Goal: Transaction & Acquisition: Book appointment/travel/reservation

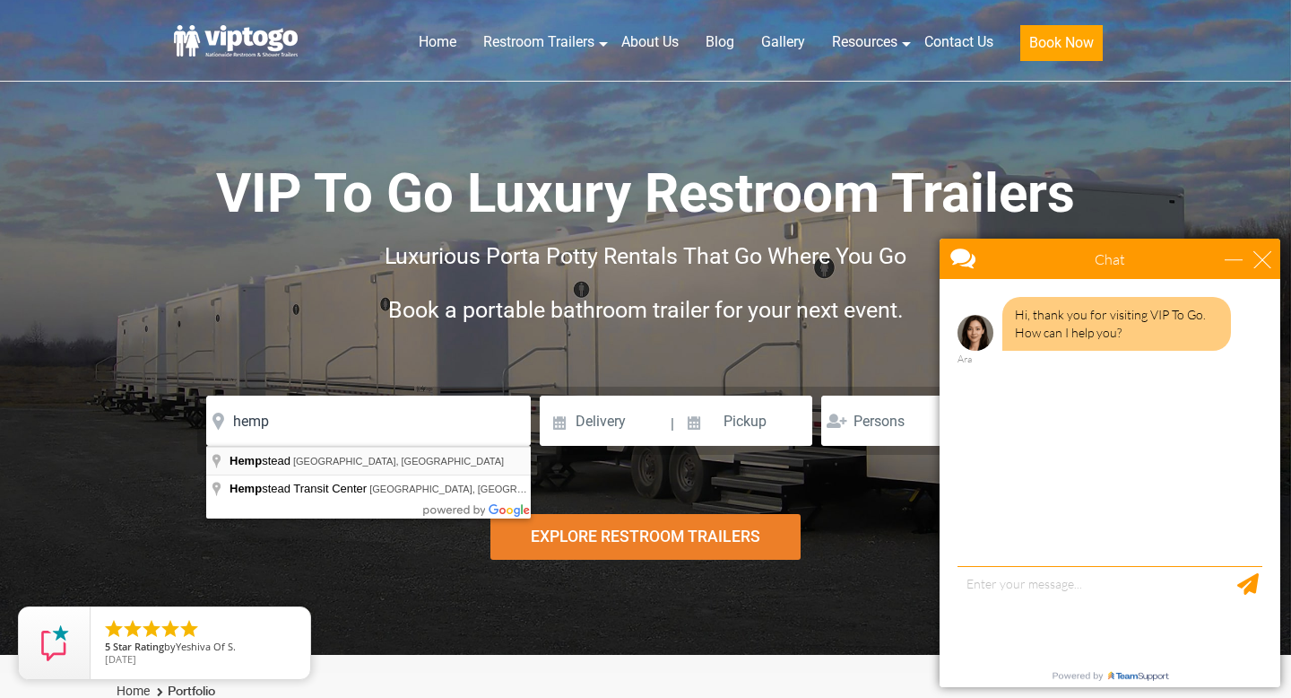
type input "[GEOGRAPHIC_DATA], [GEOGRAPHIC_DATA], [GEOGRAPHIC_DATA]"
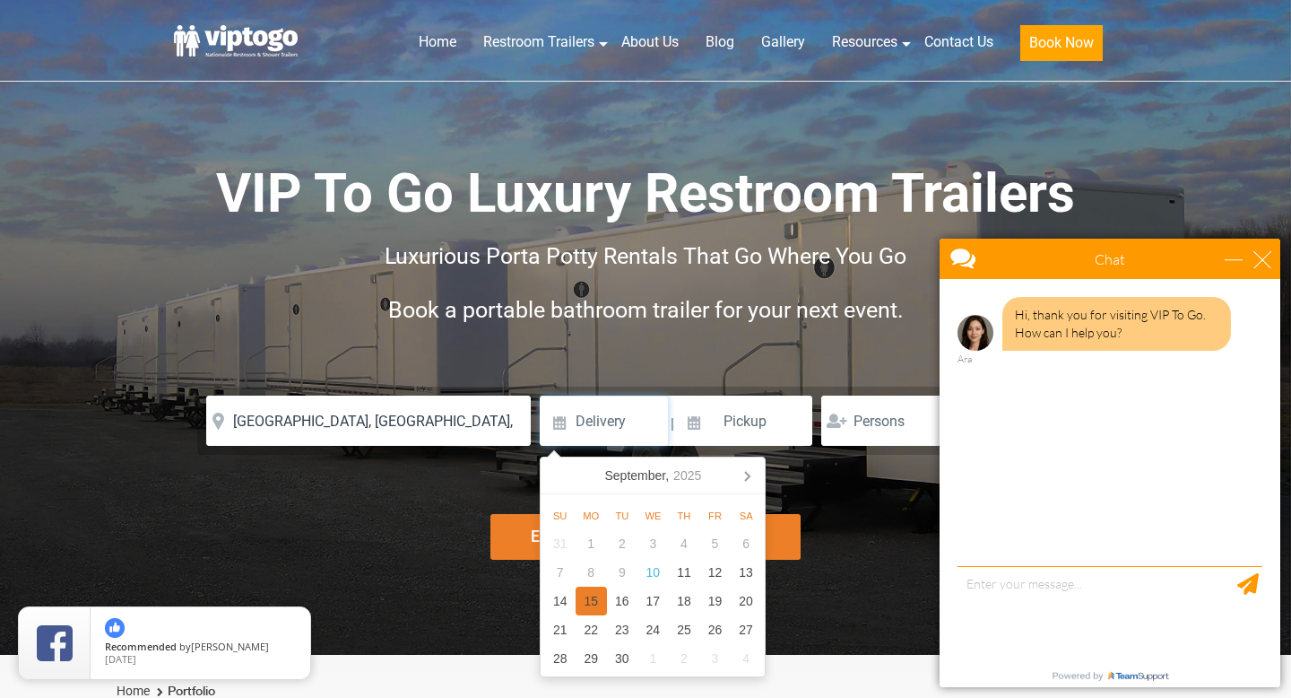
click at [598, 599] on div "15" at bounding box center [591, 600] width 31 height 29
type input "09/15/2025"
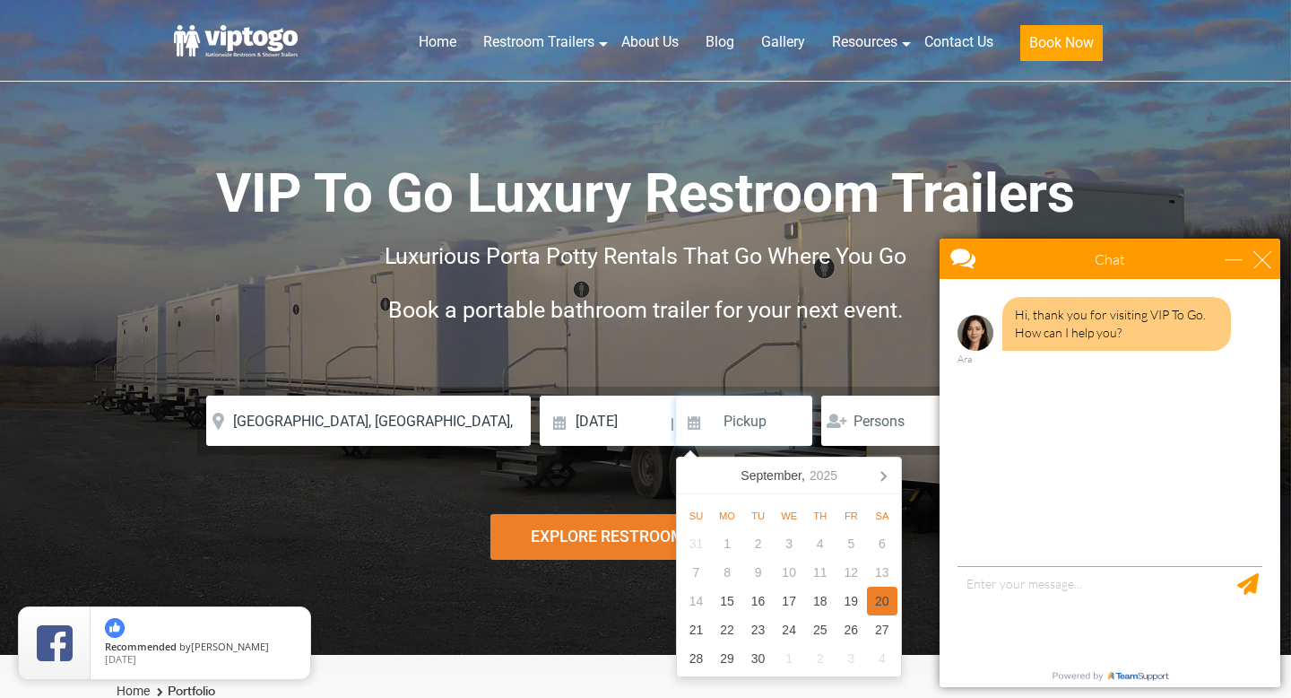
click at [887, 600] on div "20" at bounding box center [882, 600] width 31 height 29
type input "09/20/2025"
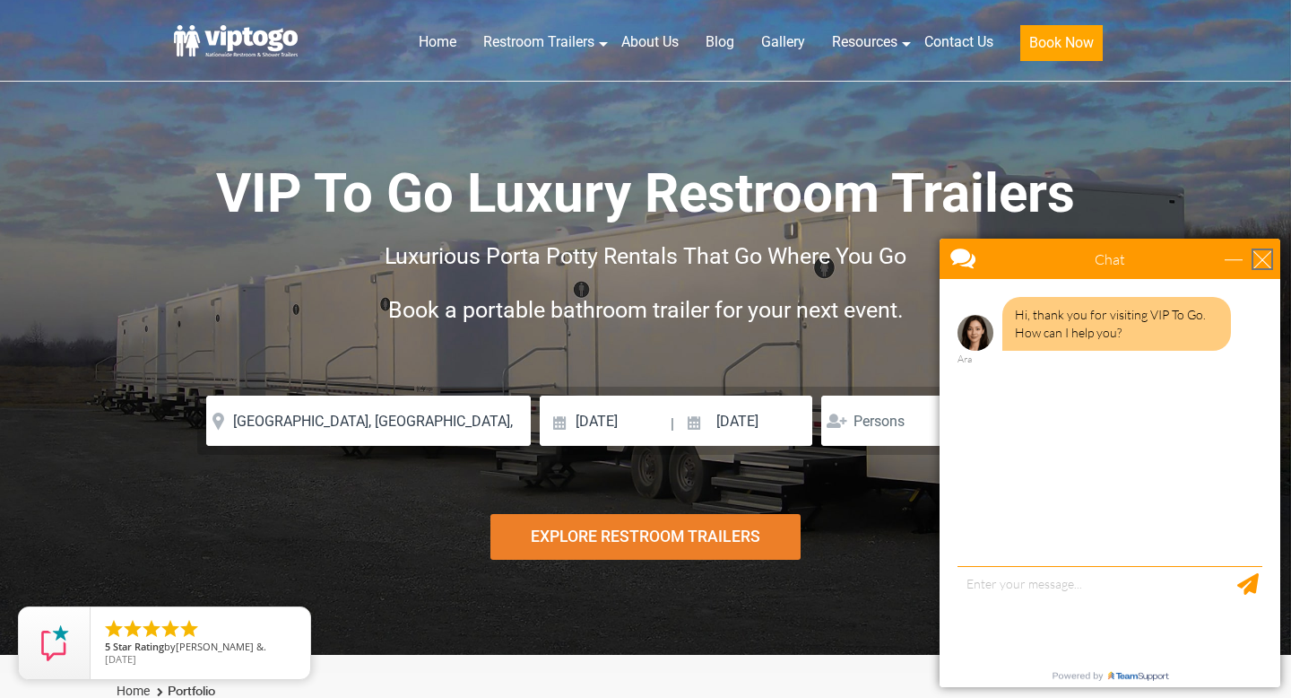
click at [1263, 265] on div "close" at bounding box center [1263, 259] width 18 height 18
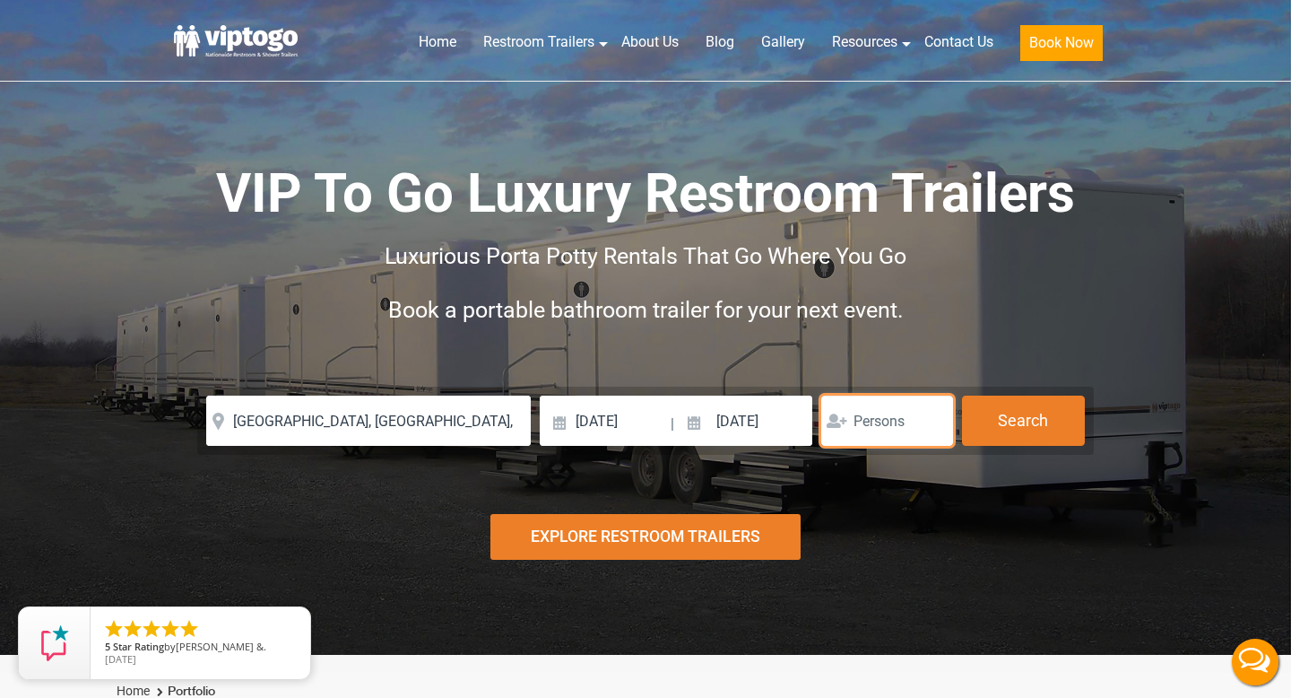
click at [903, 411] on input "number" at bounding box center [887, 420] width 132 height 50
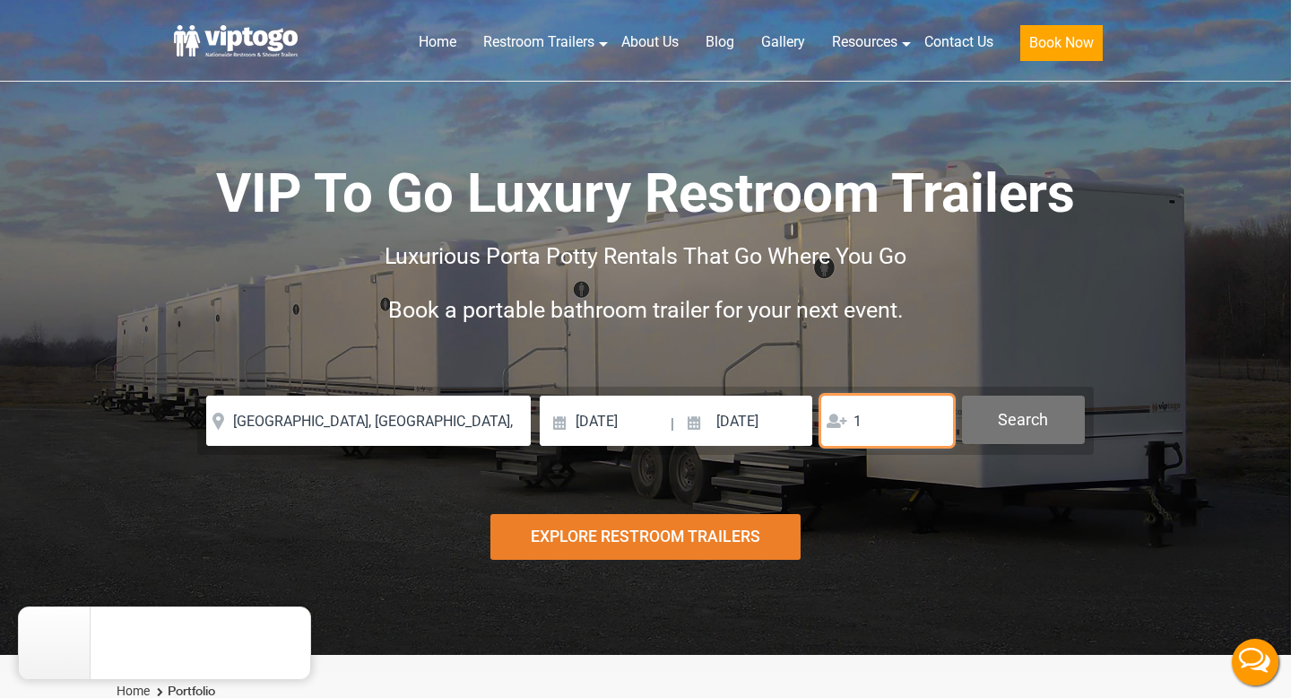
type input "1"
click at [1039, 417] on button "Search" at bounding box center [1023, 419] width 123 height 48
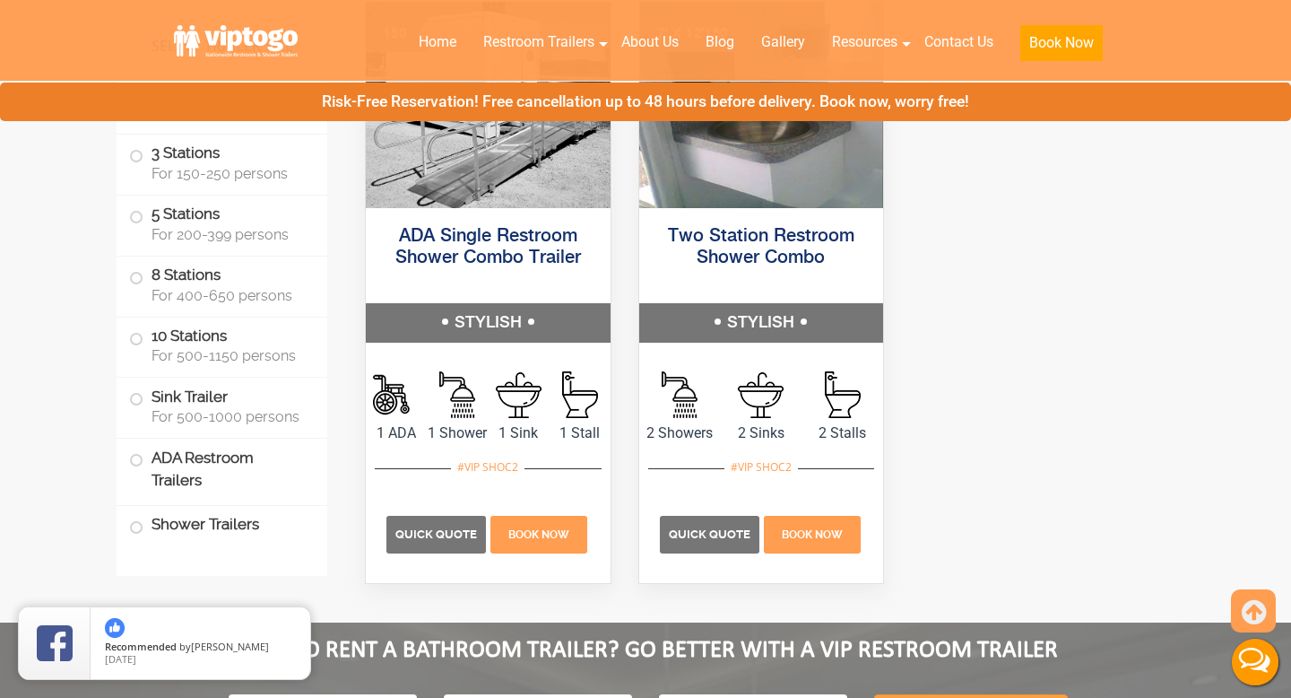
scroll to position [7820, 0]
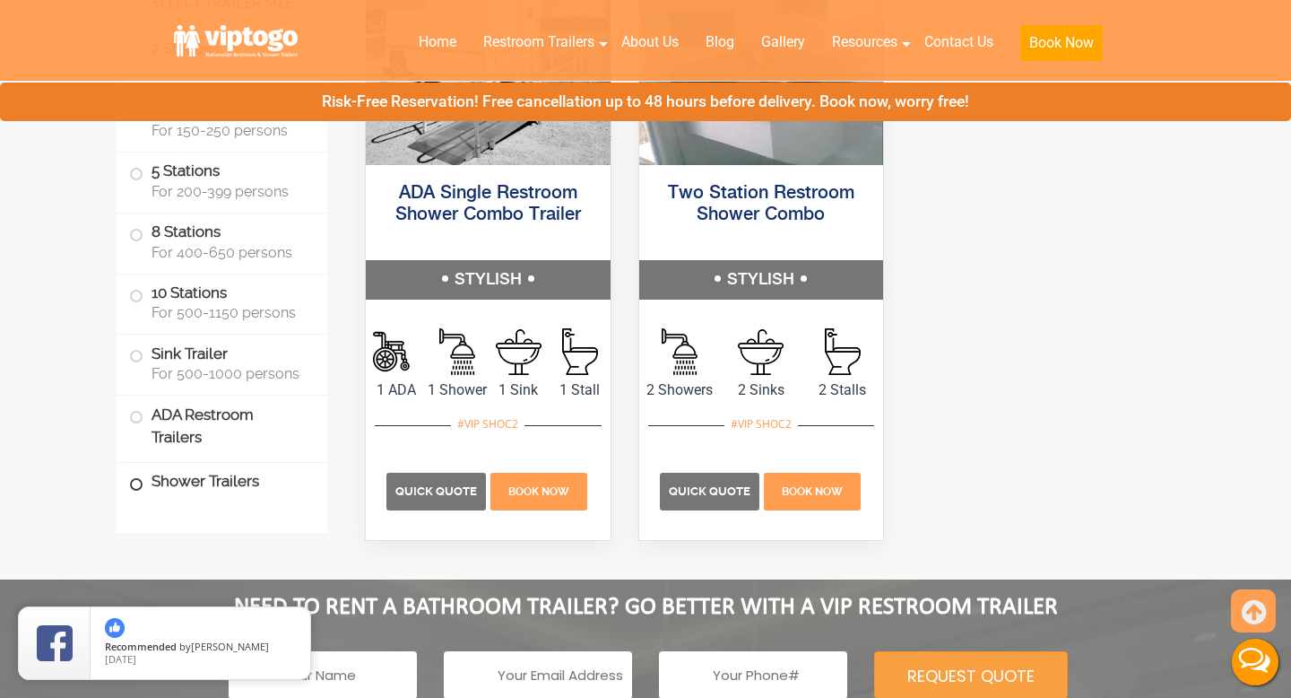
click at [204, 482] on label "Shower Trailers" at bounding box center [222, 482] width 186 height 39
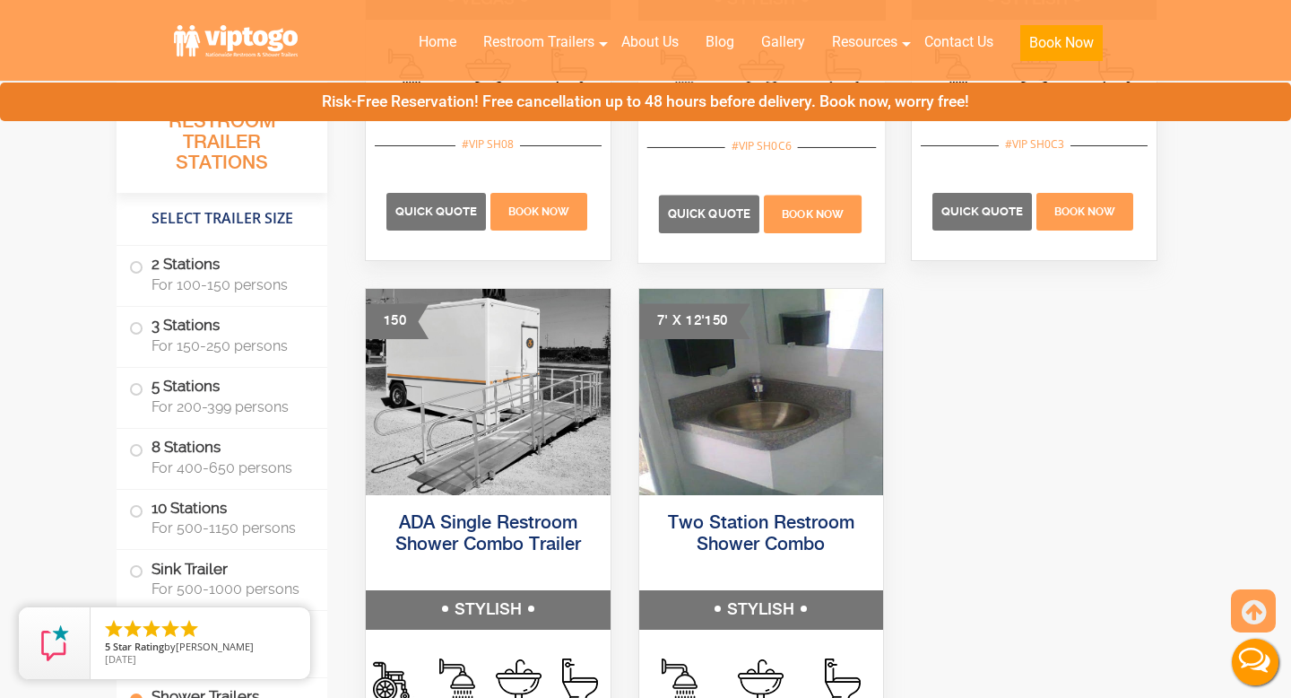
scroll to position [7496, 0]
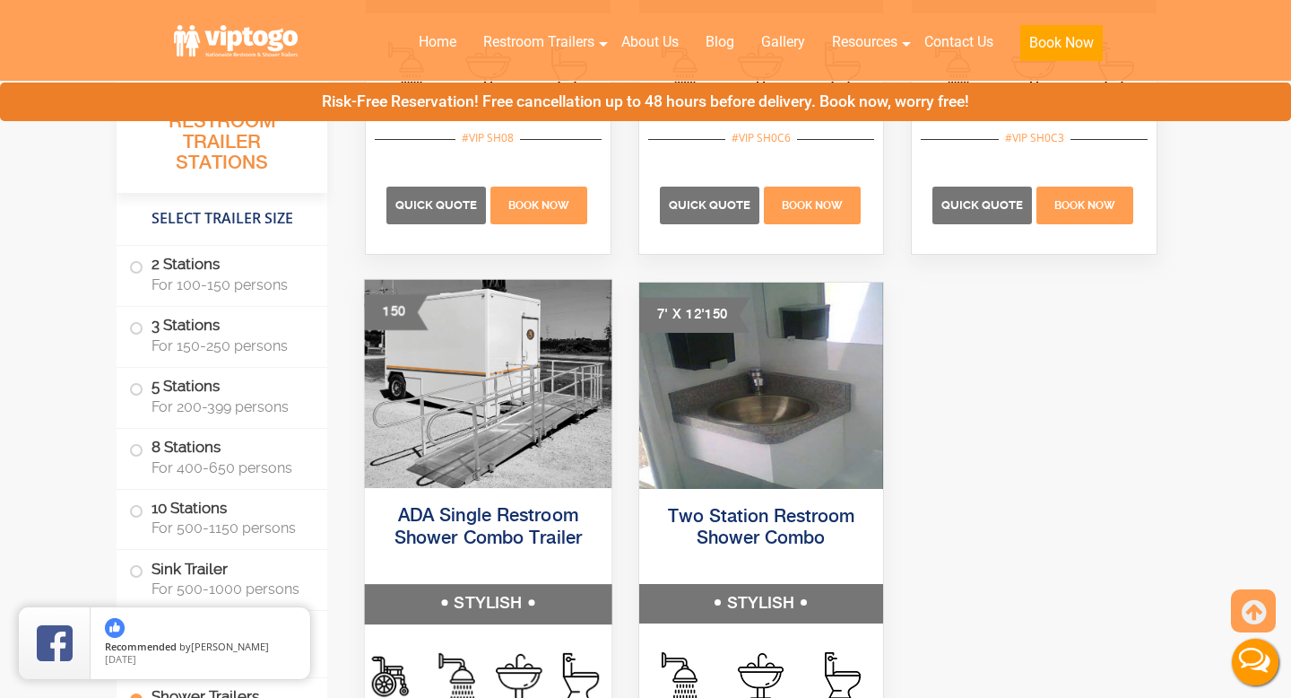
click at [535, 497] on h5 "ADA Single Restroom Shower Combo Trailer" at bounding box center [488, 539] width 247 height 91
click at [535, 527] on link "ADA Single Restroom Shower Combo Trailer" at bounding box center [488, 528] width 187 height 40
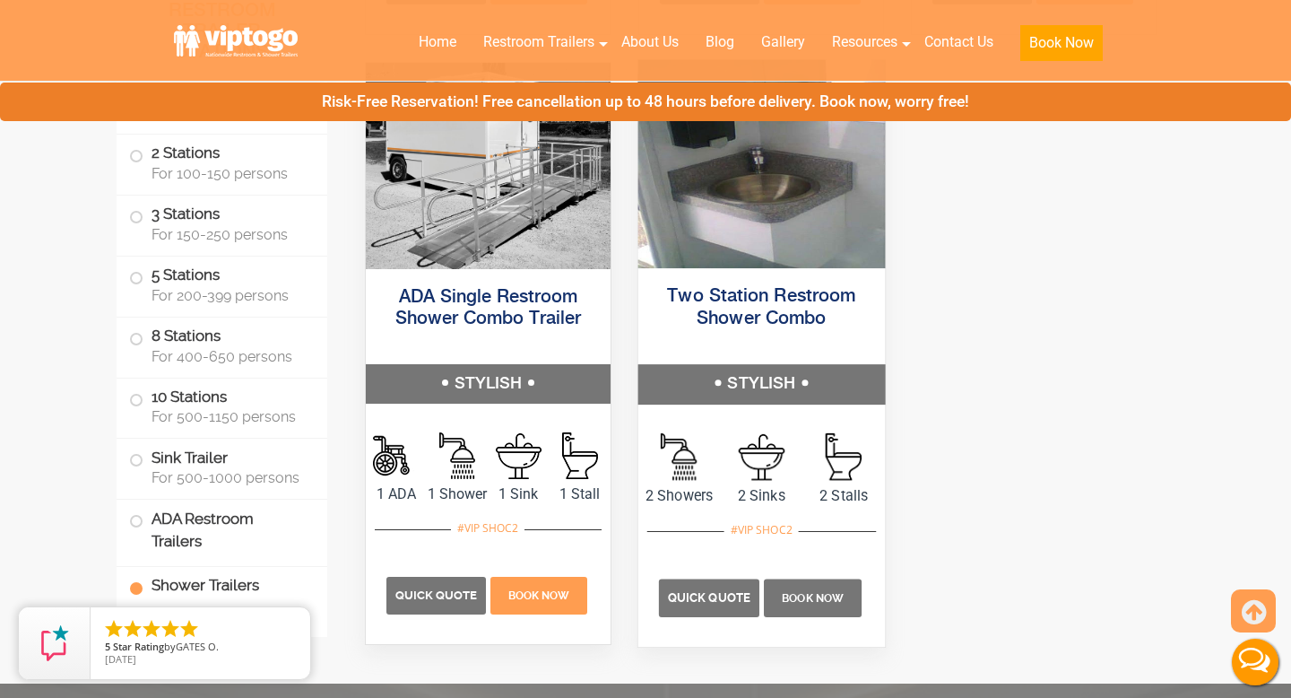
scroll to position [7708, 0]
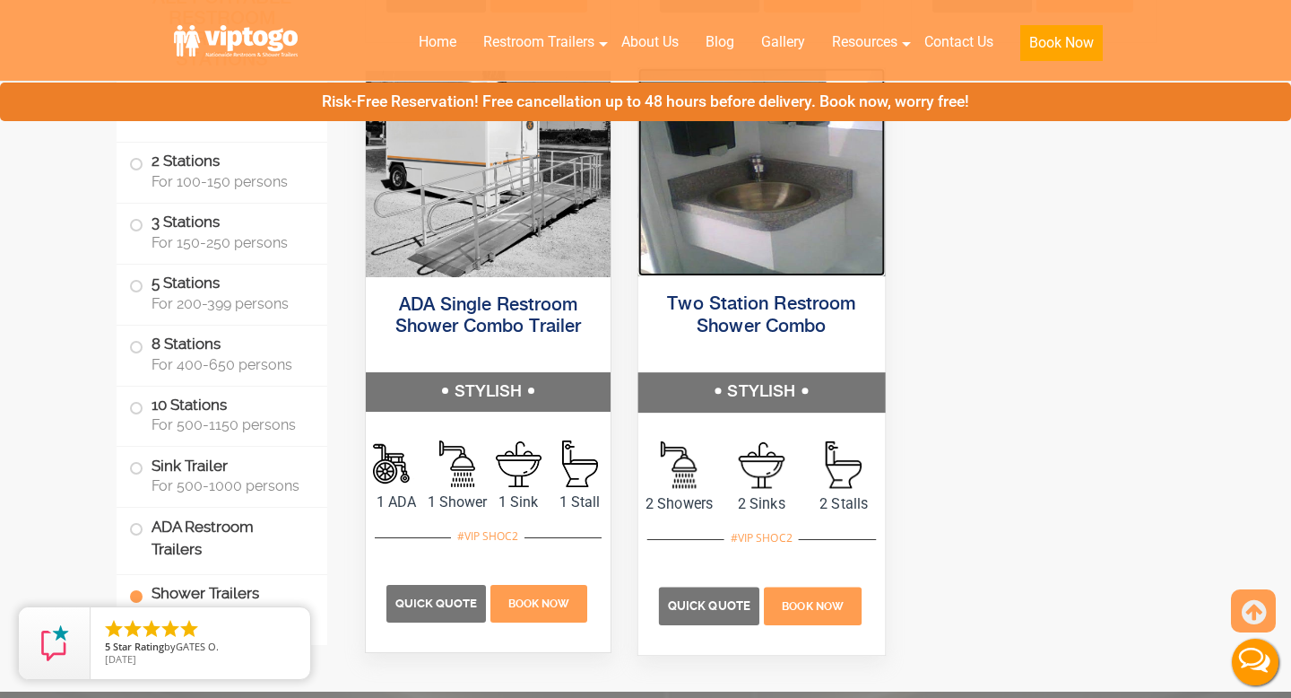
click at [710, 200] on img at bounding box center [761, 172] width 247 height 208
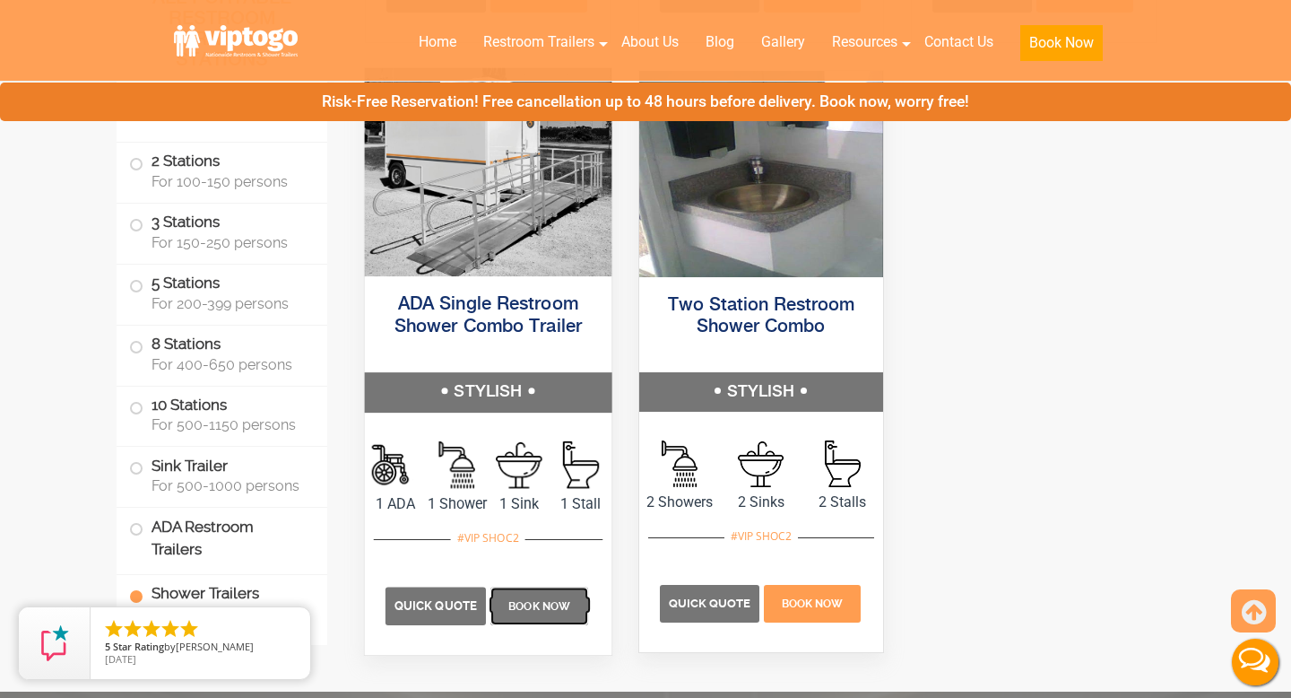
click at [516, 593] on p "Book Now" at bounding box center [539, 606] width 98 height 38
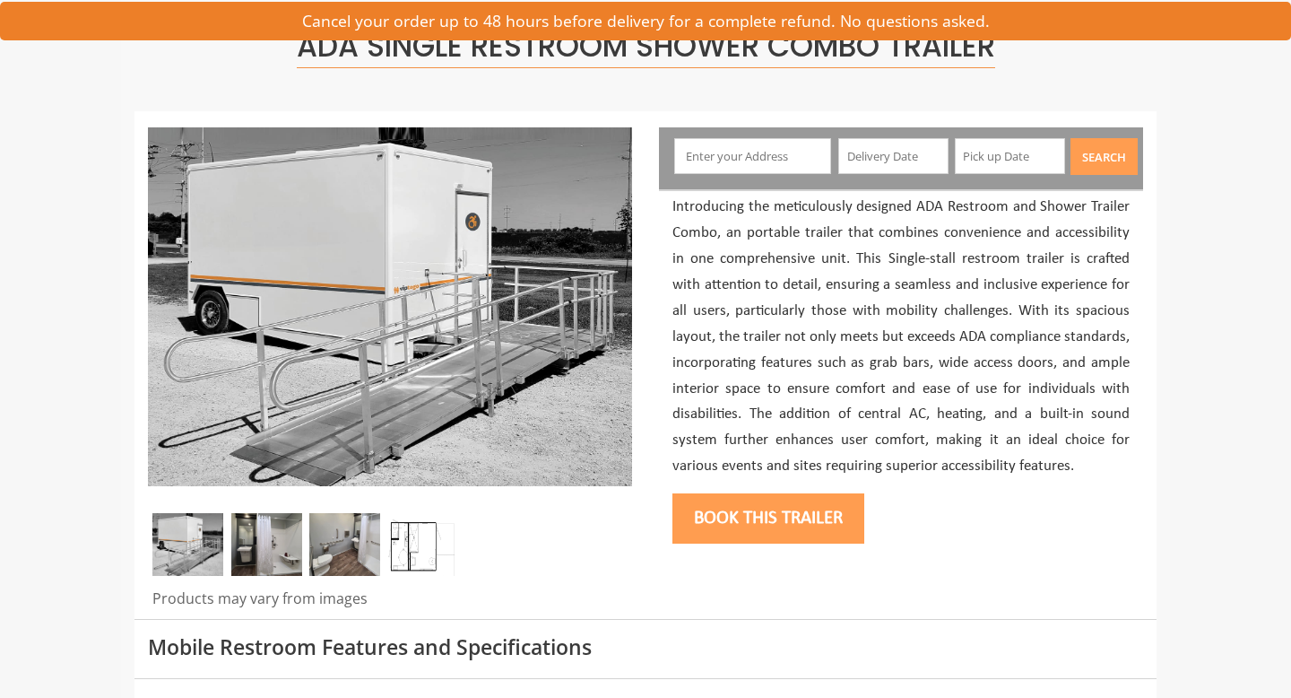
click at [286, 563] on img at bounding box center [266, 544] width 71 height 63
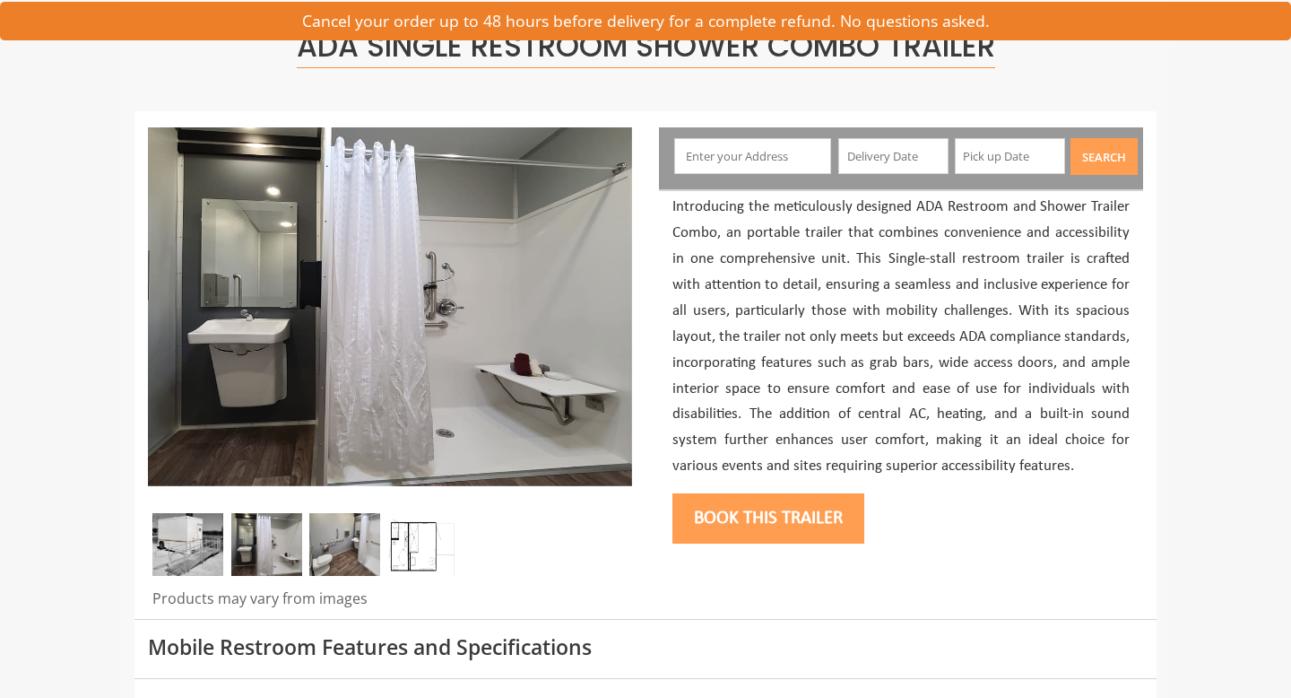
scroll to position [136, 0]
click at [331, 553] on img at bounding box center [344, 544] width 71 height 63
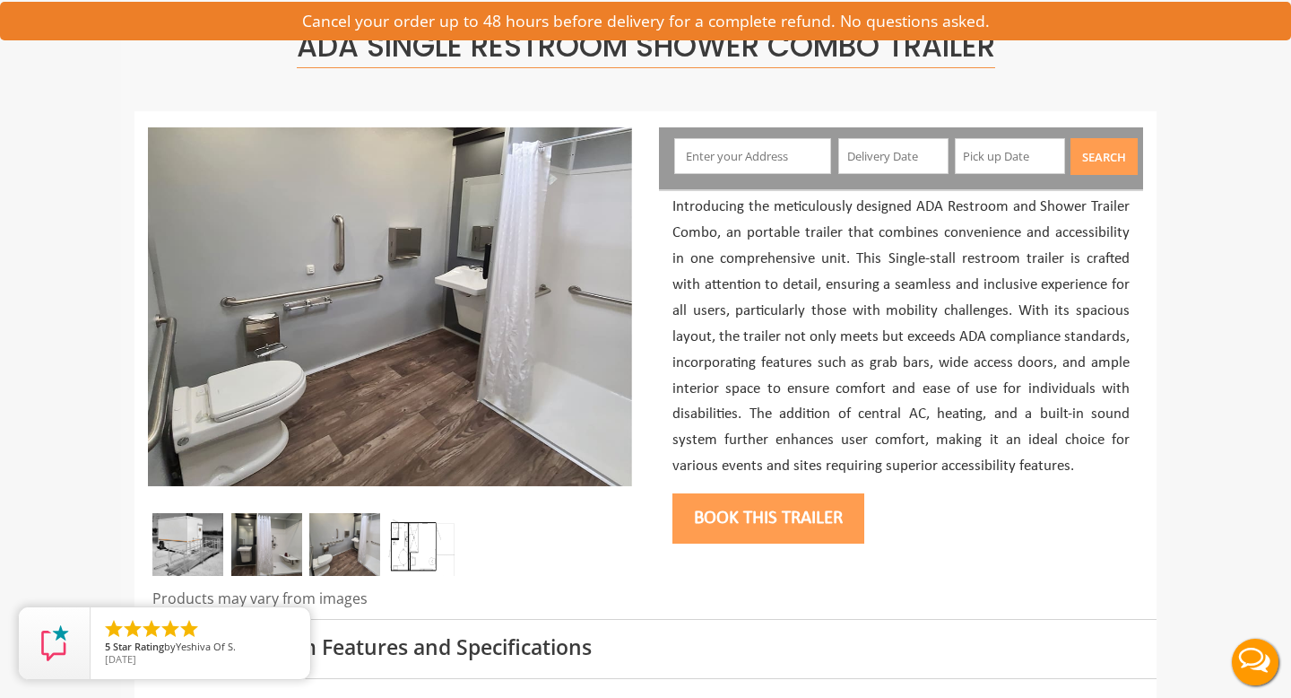
scroll to position [0, 0]
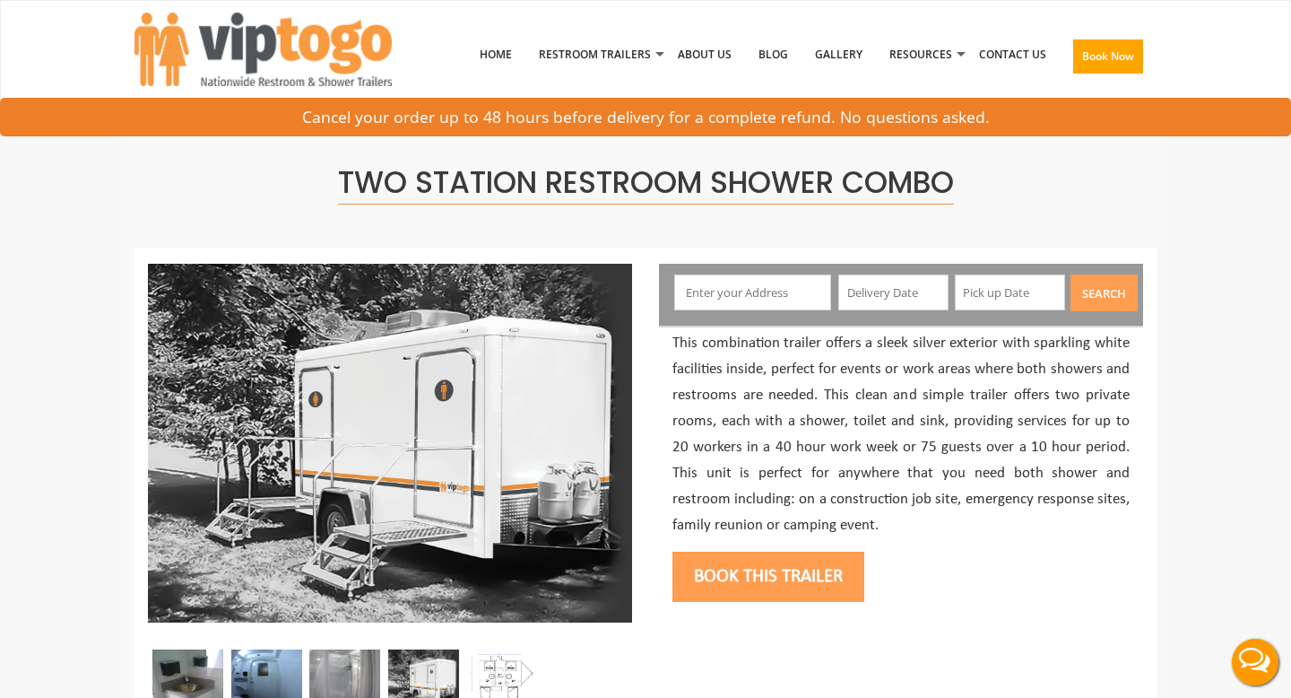
click at [759, 564] on button "Book this trailer" at bounding box center [769, 576] width 192 height 50
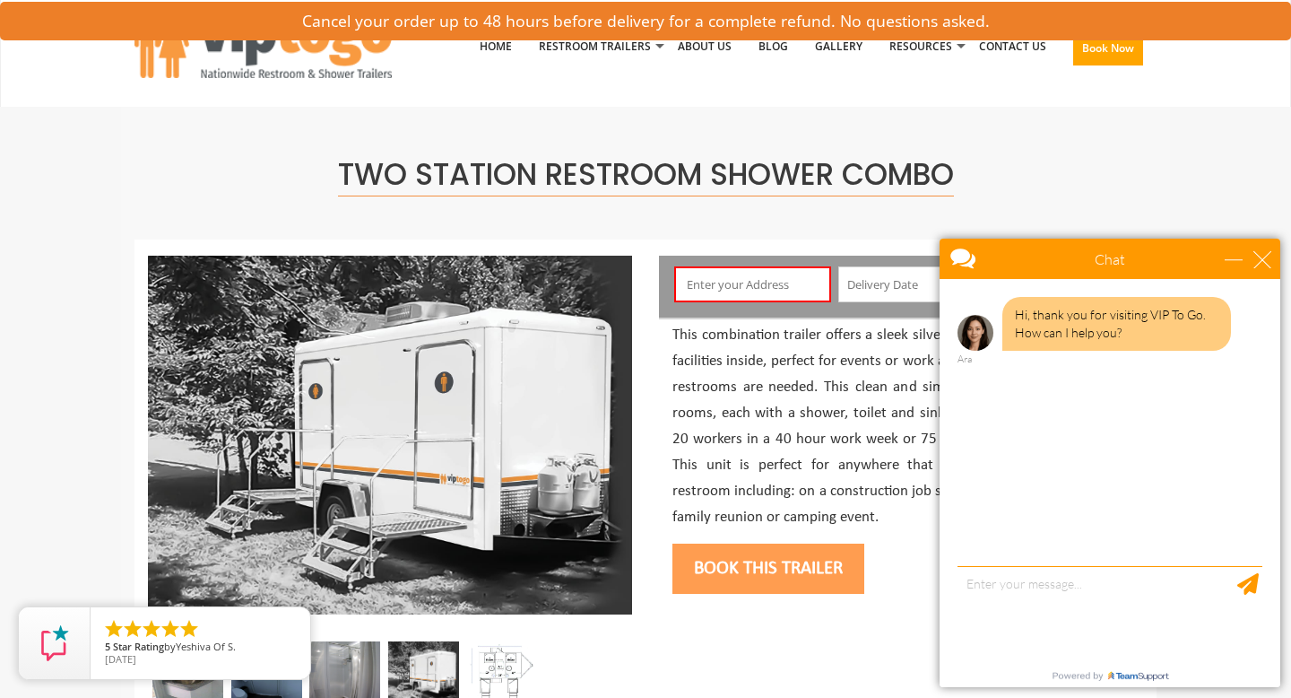
scroll to position [95, 0]
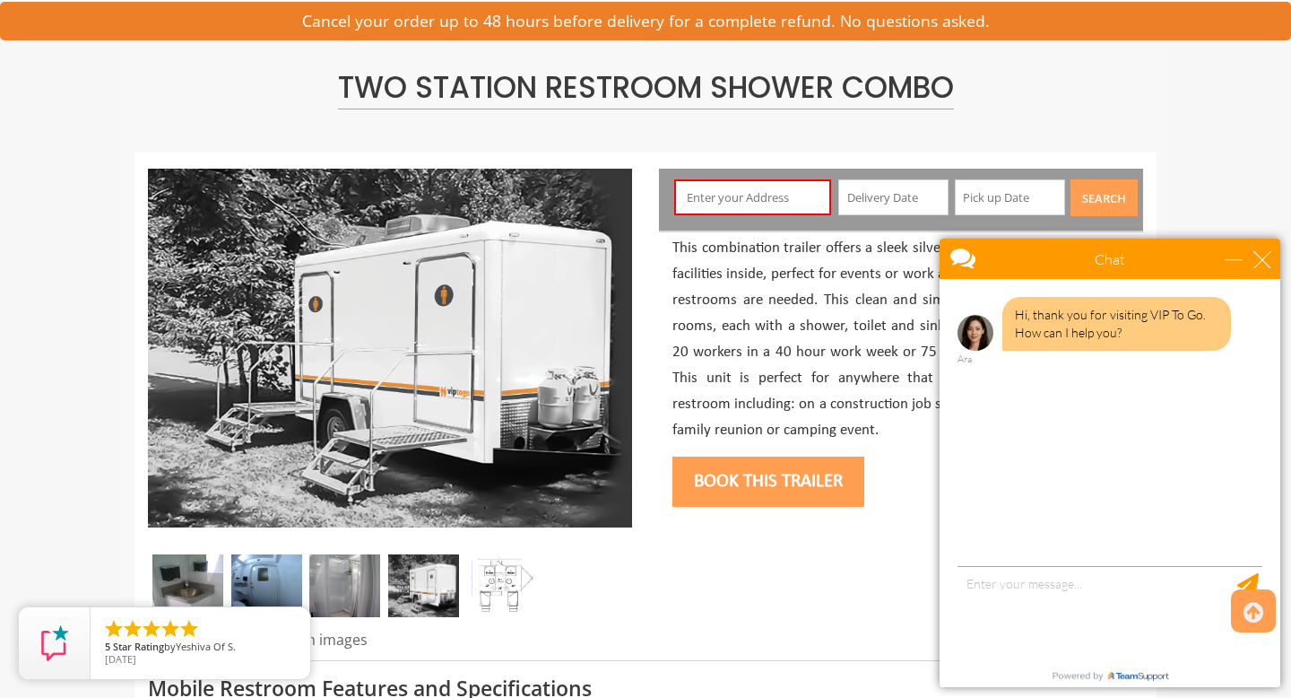
click at [811, 488] on button "Book this trailer" at bounding box center [769, 481] width 192 height 50
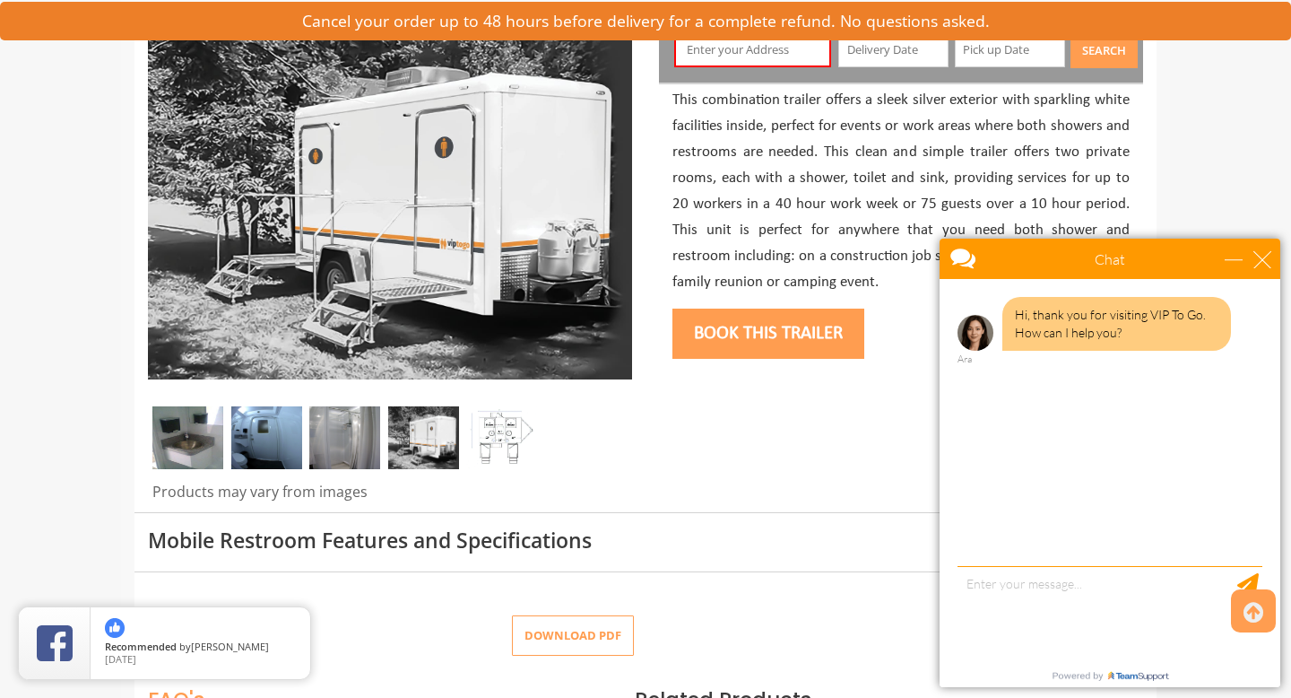
scroll to position [0, 0]
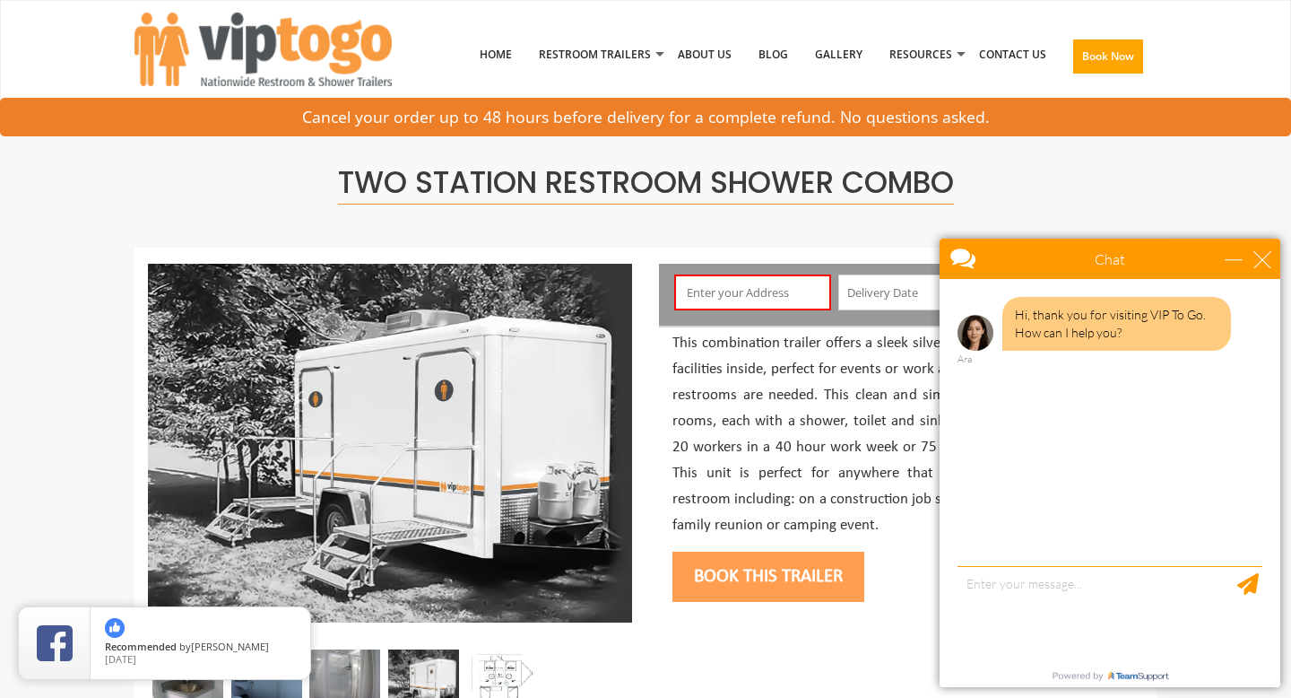
click at [756, 297] on input "text" at bounding box center [753, 292] width 158 height 36
click at [1258, 254] on div "close" at bounding box center [1263, 259] width 18 height 18
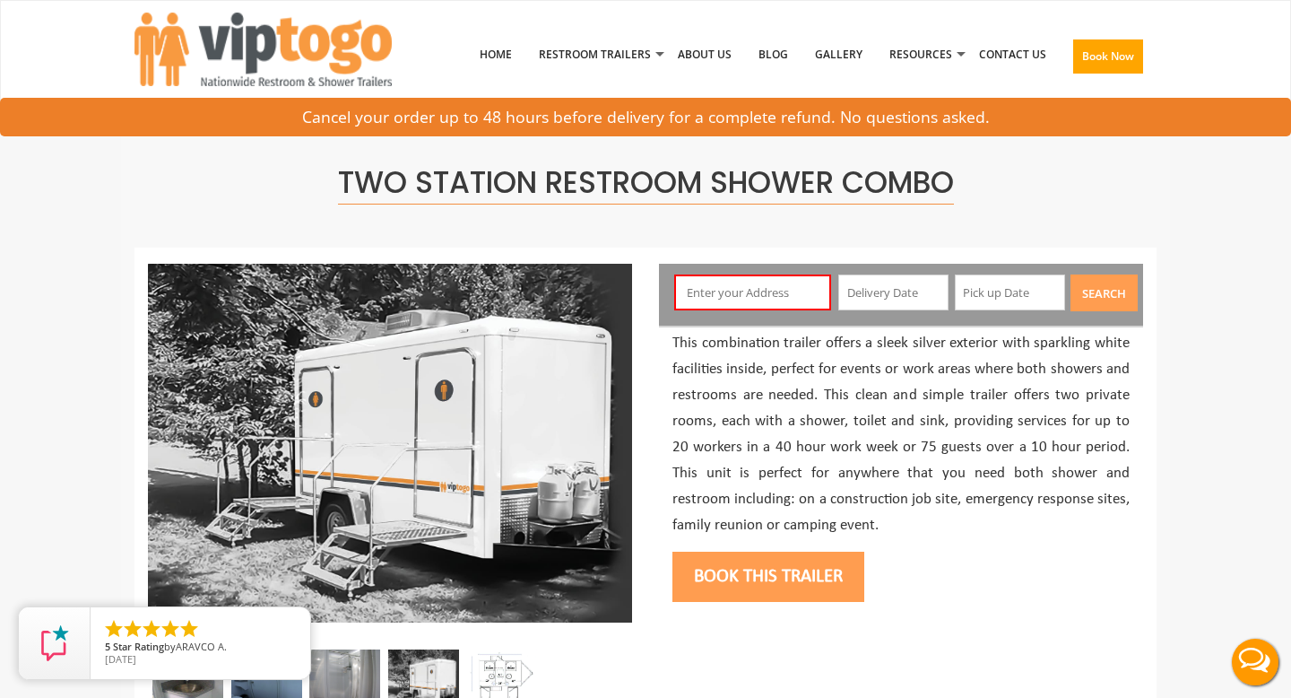
click at [697, 287] on input "text" at bounding box center [753, 292] width 158 height 36
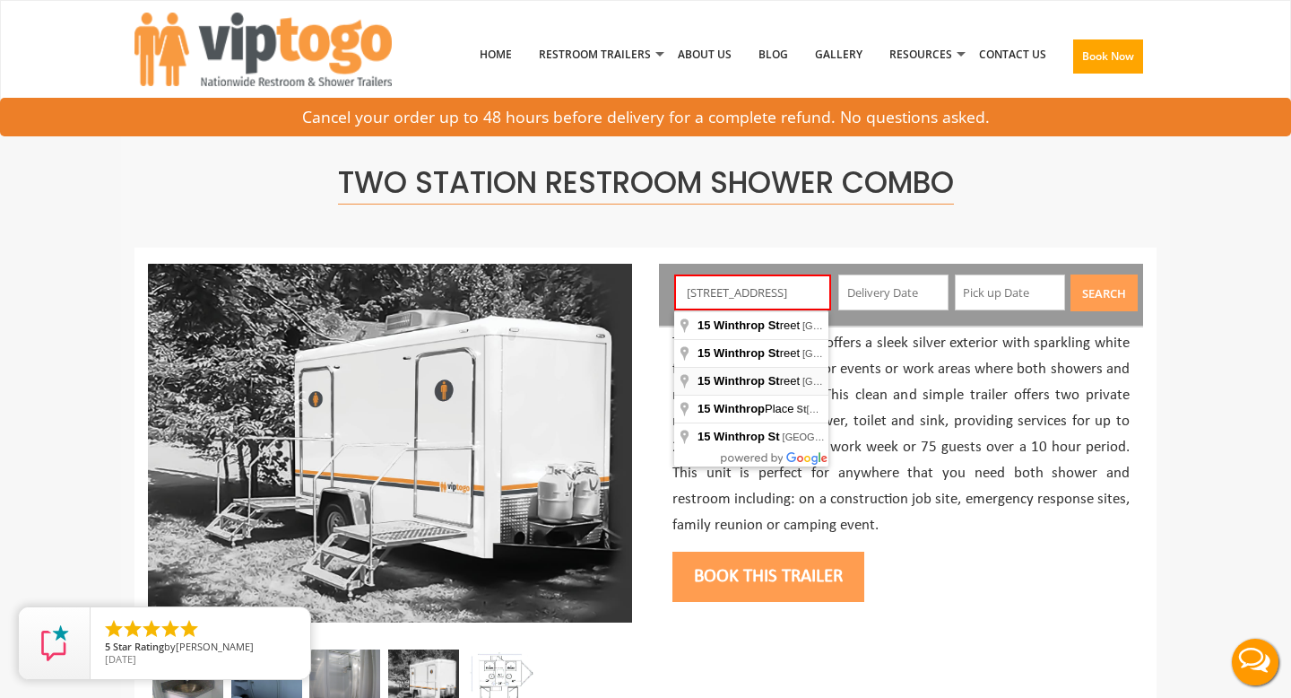
type input "15 Winthrop Street, Hempstead, NY, USA"
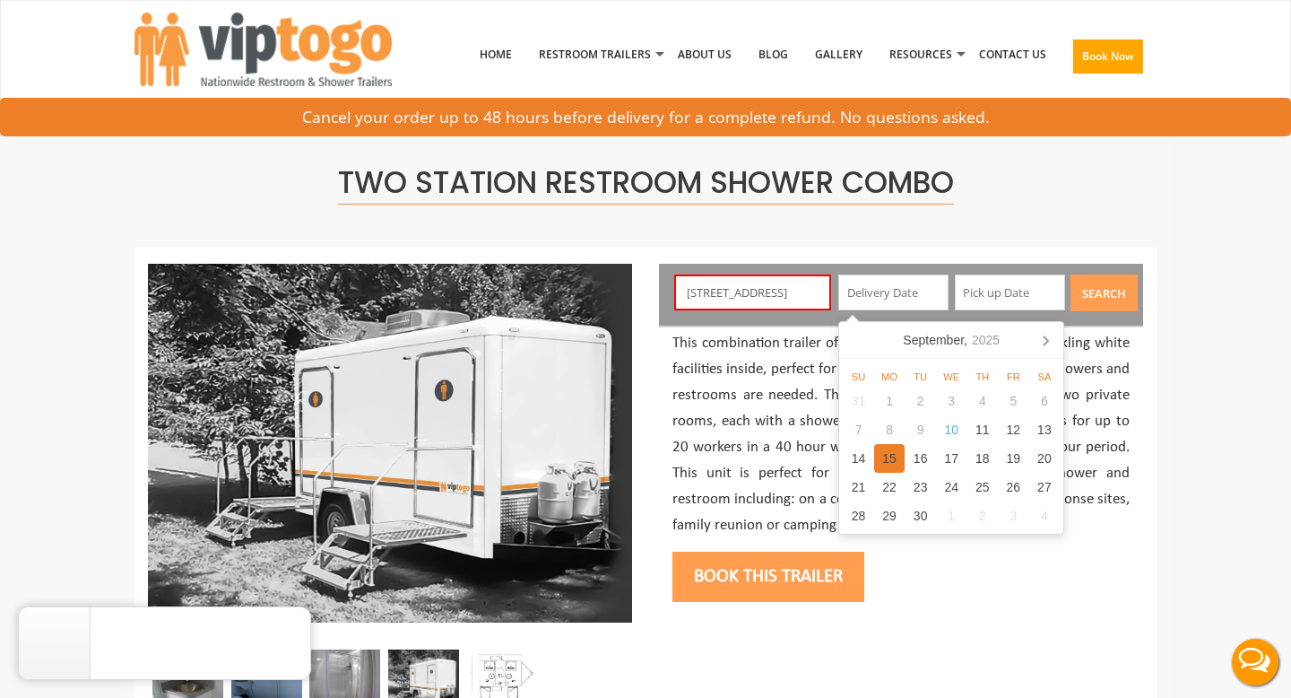
click at [887, 458] on div "15" at bounding box center [889, 458] width 31 height 29
type input "09/15/2025"
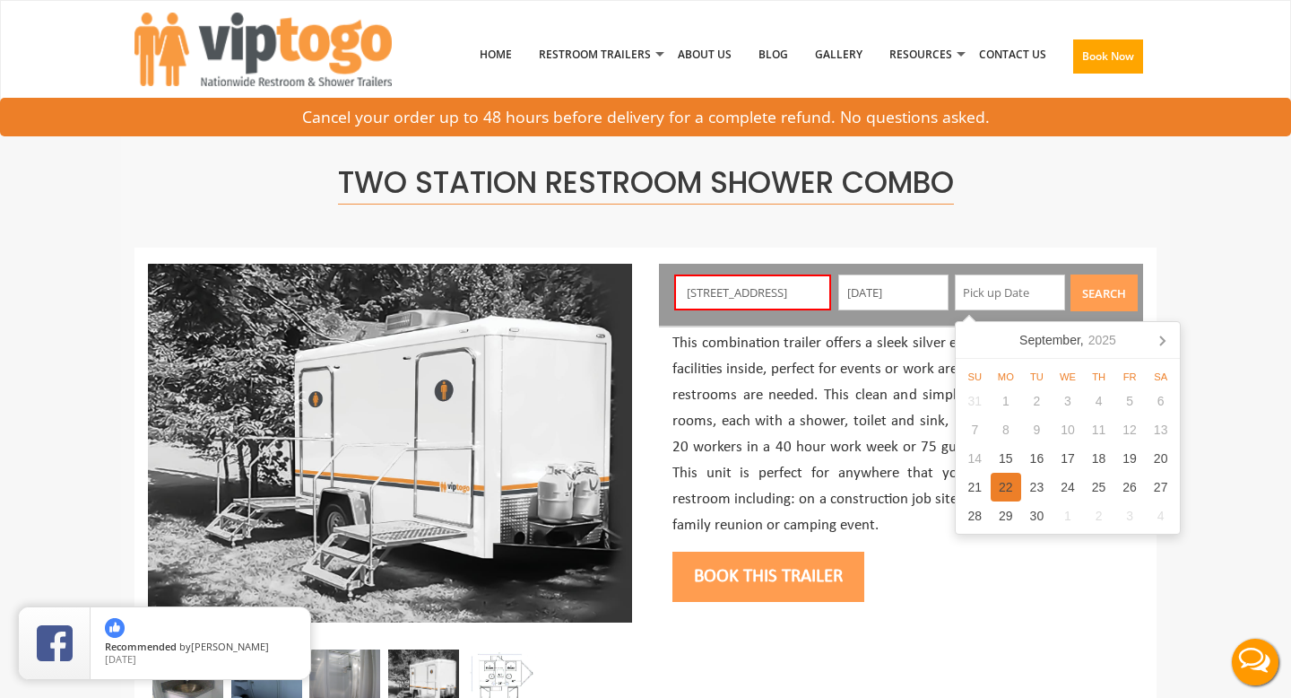
click at [1002, 490] on div "22" at bounding box center [1006, 487] width 31 height 29
click at [982, 482] on div "21" at bounding box center [974, 487] width 31 height 29
type input "09/21/2025"
click at [1107, 295] on button "Search" at bounding box center [1104, 292] width 67 height 37
